Goal: Navigation & Orientation: Find specific page/section

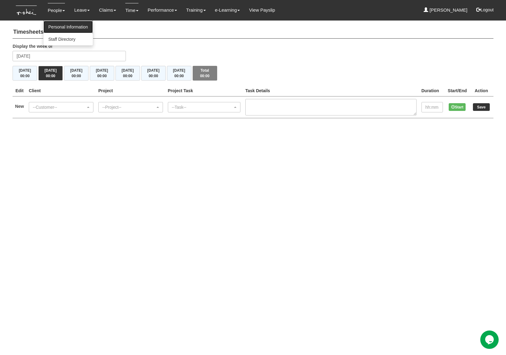
click at [62, 27] on link "Personal Information" at bounding box center [67, 27] width 49 height 12
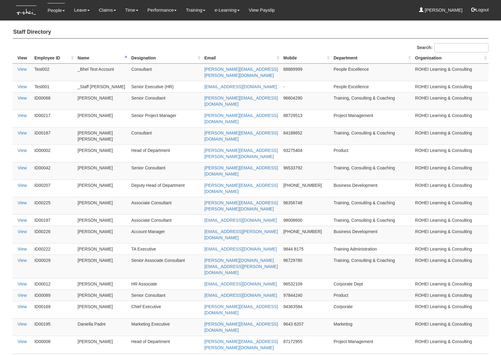
select select "50"
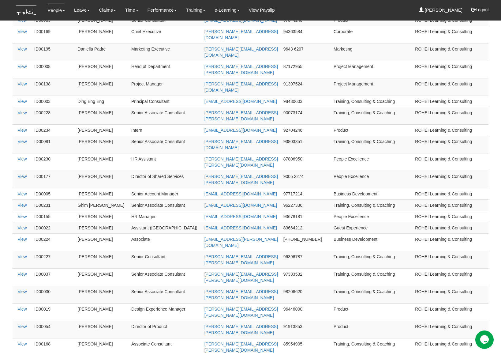
scroll to position [308, 0]
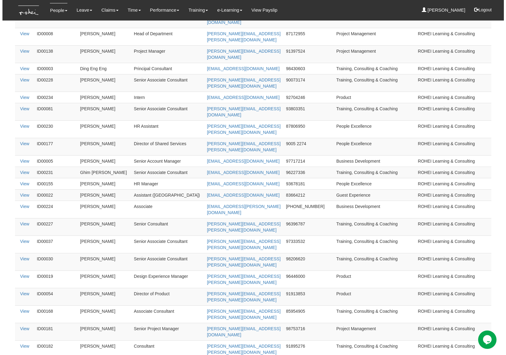
scroll to position [0, 0]
